Goal: Navigation & Orientation: Find specific page/section

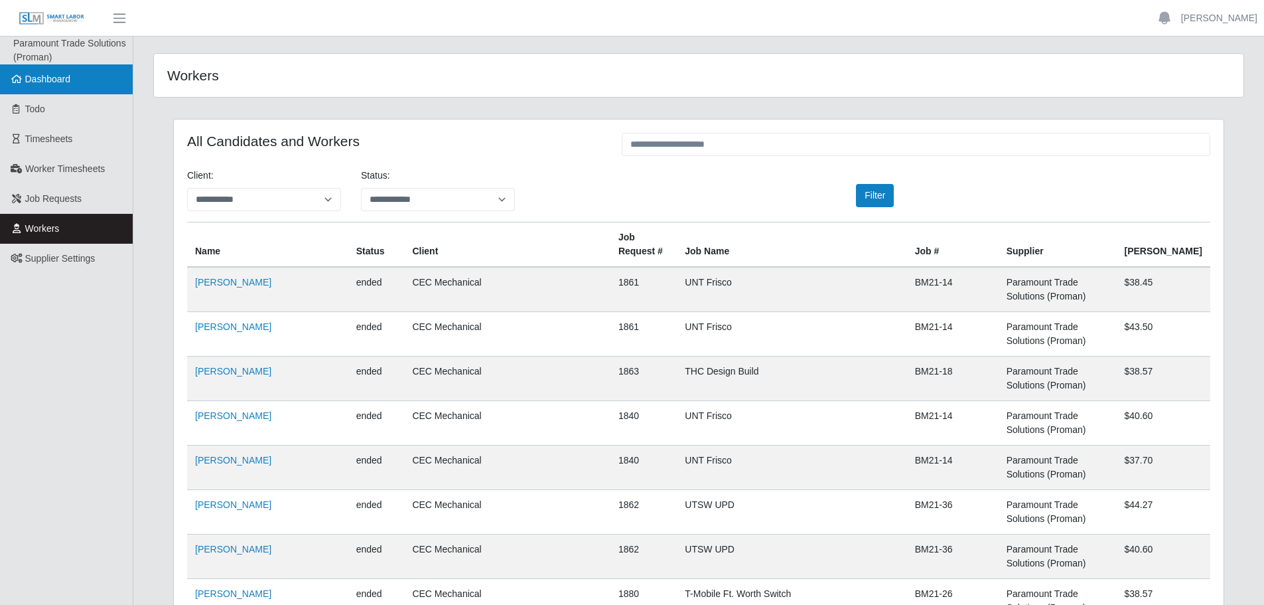
click at [54, 90] on link "Dashboard" at bounding box center [66, 79] width 133 height 30
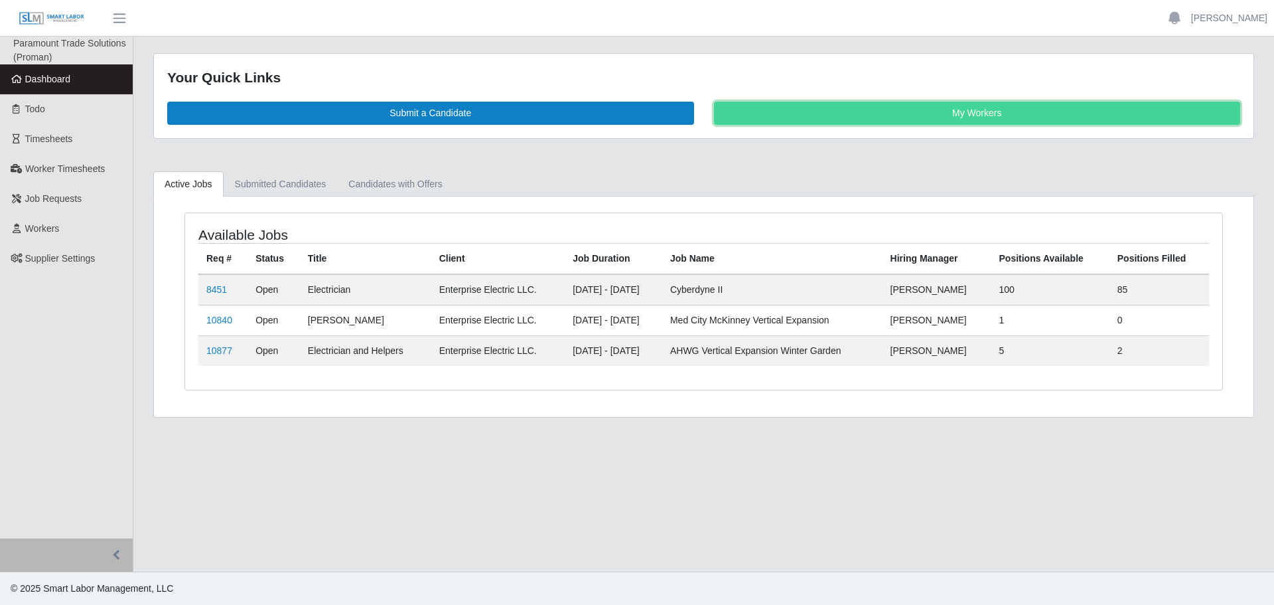
click at [994, 108] on link "My Workers" at bounding box center [977, 113] width 527 height 23
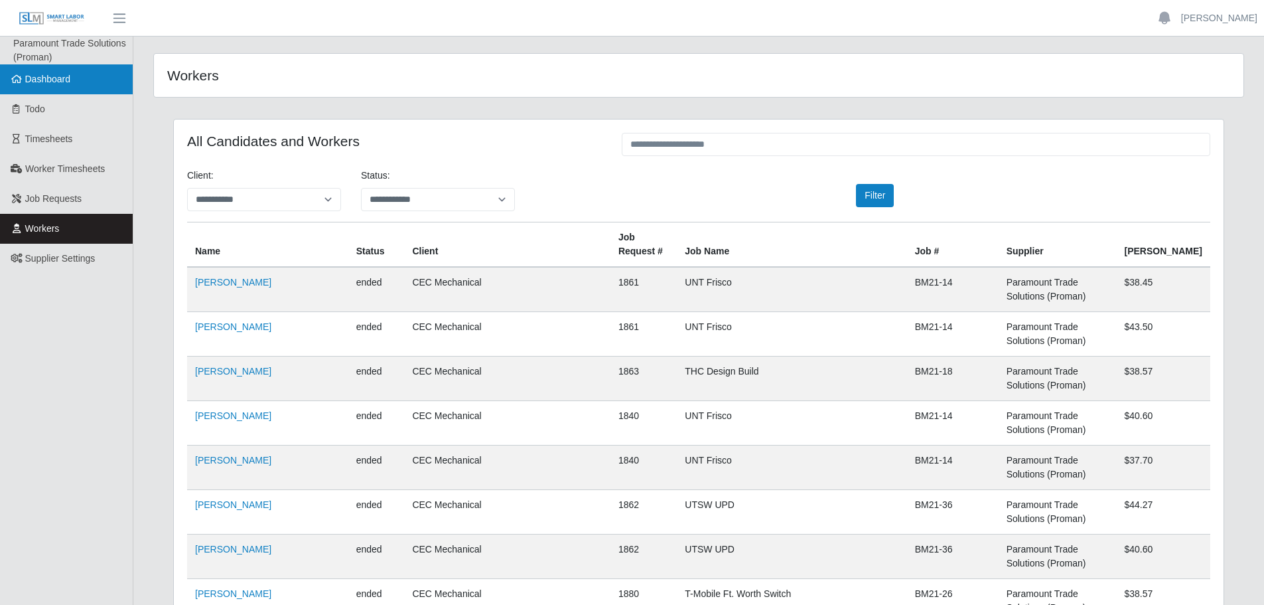
click at [61, 78] on span "Dashboard" at bounding box center [48, 79] width 46 height 11
